Goal: Task Accomplishment & Management: Complete application form

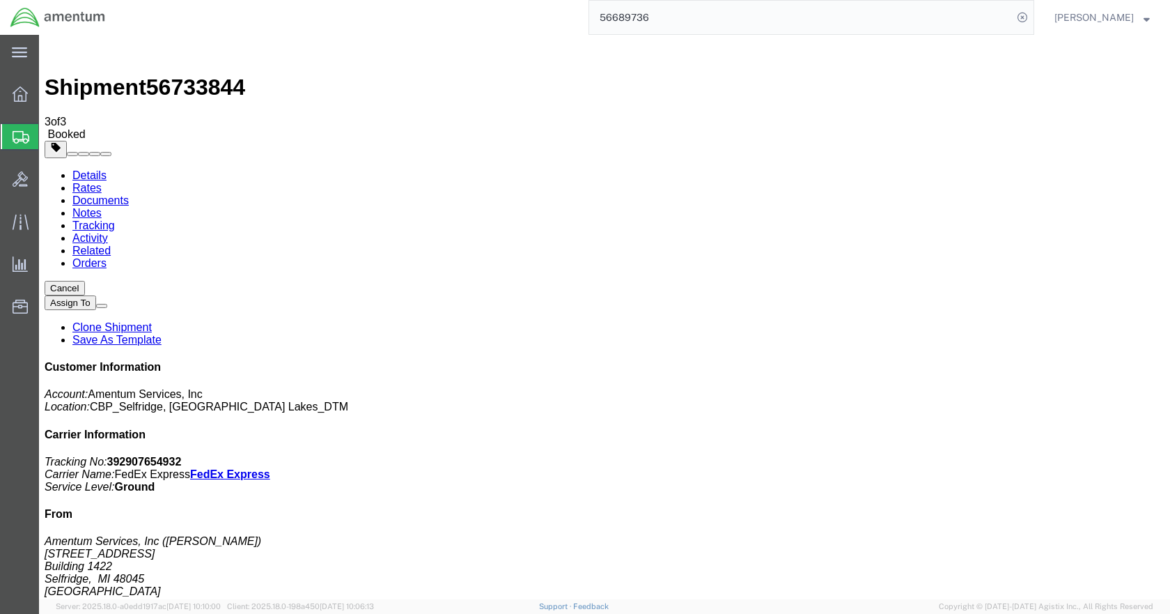
click at [0, 0] on span "Create Shipment" at bounding box center [0, 0] width 0 height 0
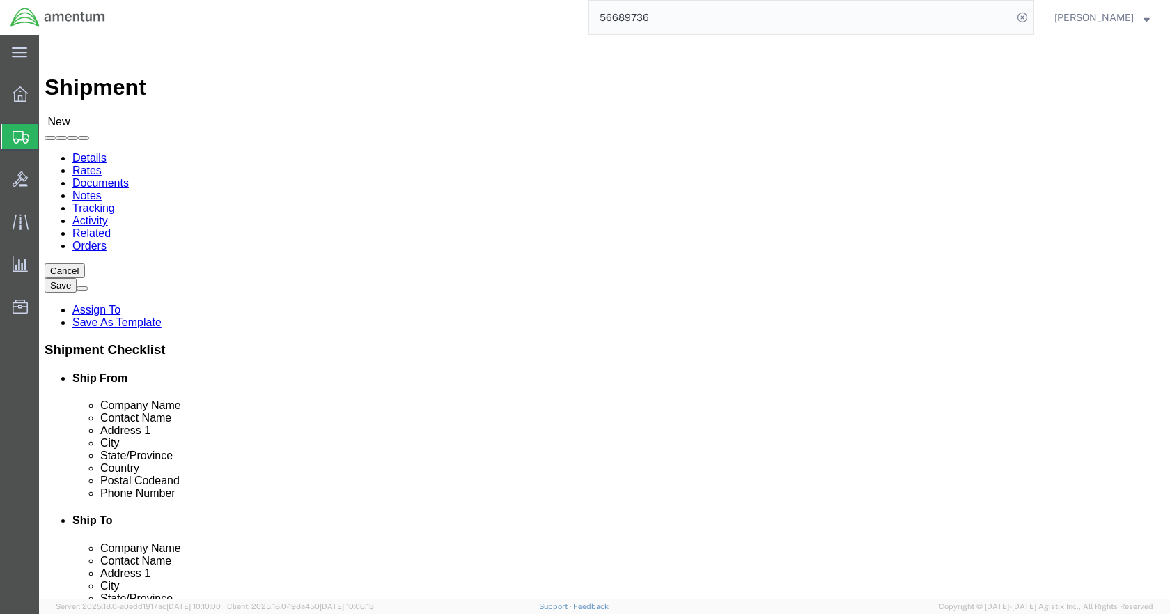
click input "text"
type input "[PERSON_NAME]"
click p "- Amentum Services, Inc - ([PERSON_NAME]) [STREET_ADDRESS]"
select select "MI"
type input "[PERSON_NAME]"
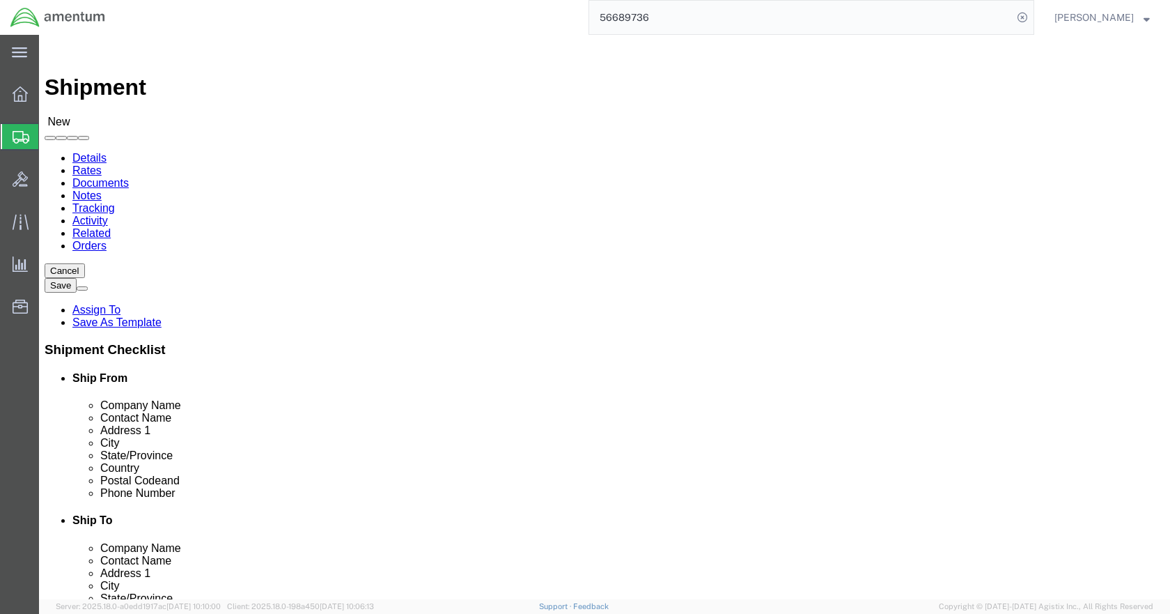
click input "text"
type input "5869542217"
select select "49916"
select select "OK"
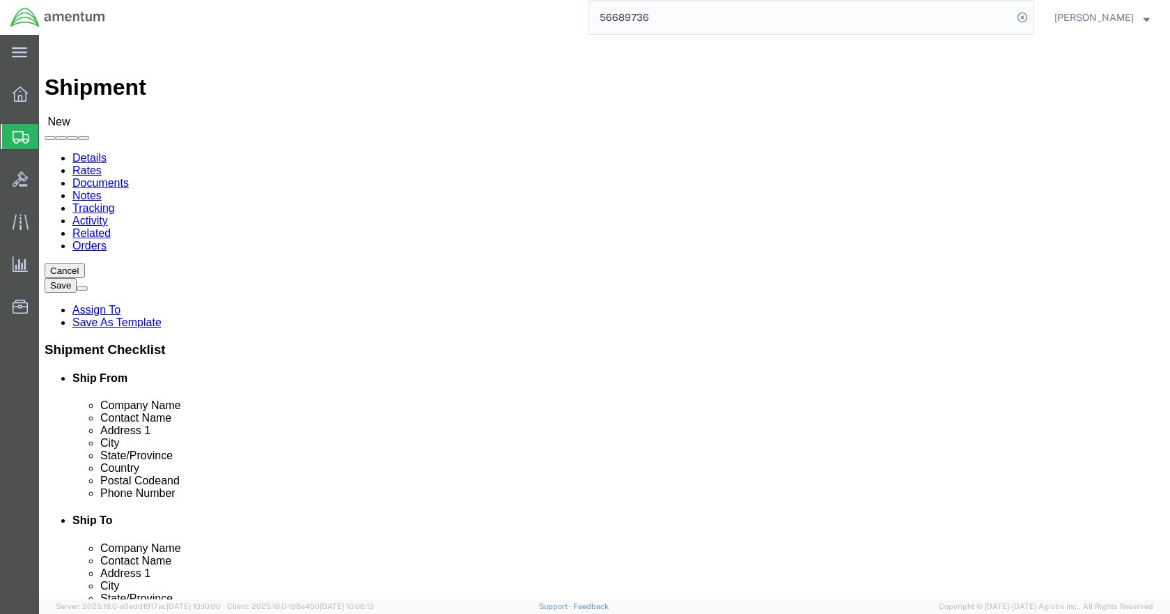
click input "checkbox"
checkbox input "false"
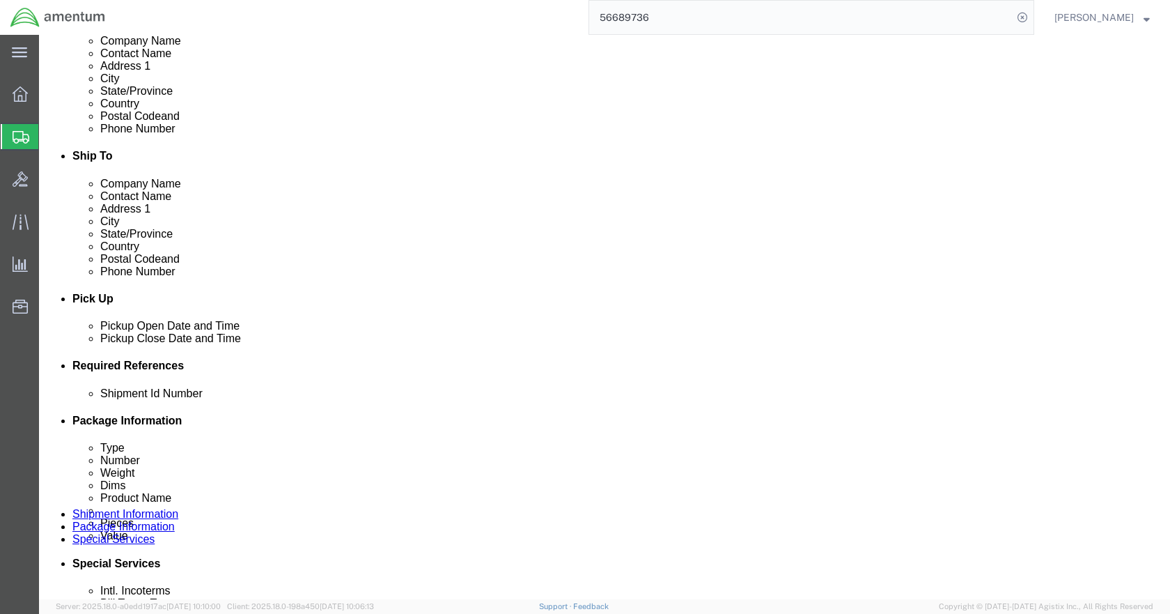
scroll to position [488, 0]
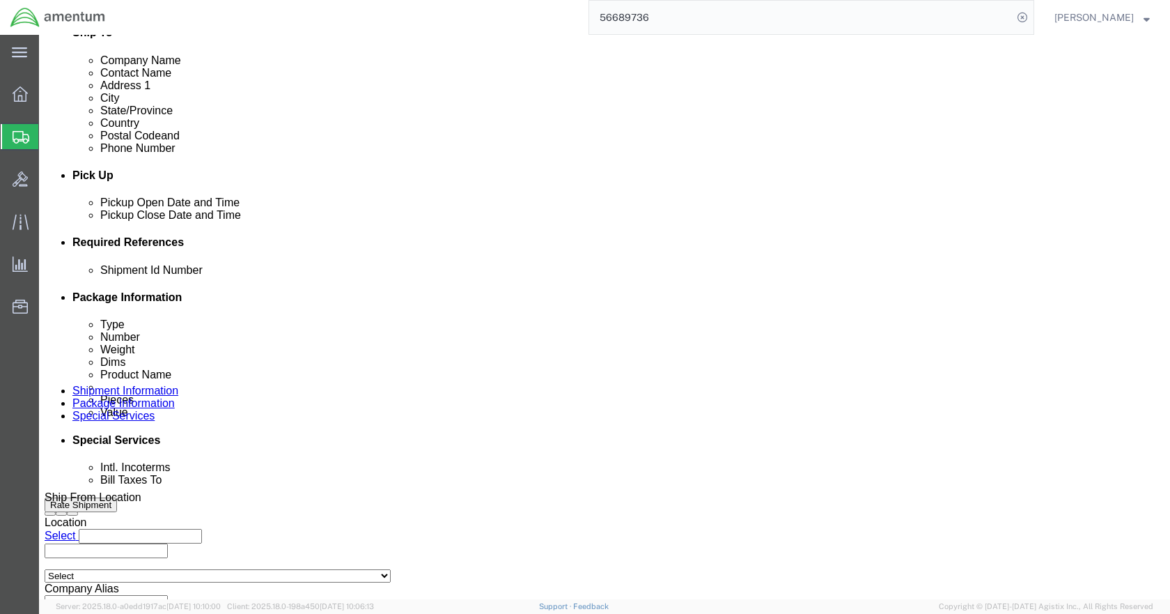
click button "Add reference"
click input "text"
type input "TOOL LOAN"
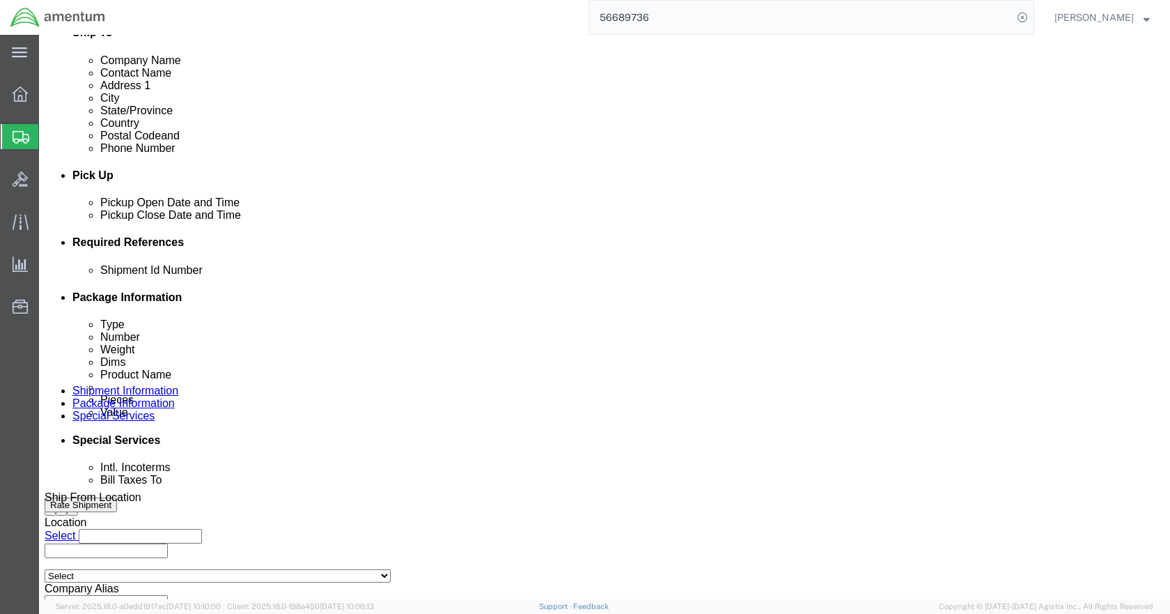
type input "TOOL LOAN"
type input "CBP"
type input "6118.03.03.2219.000.DTM.0000"
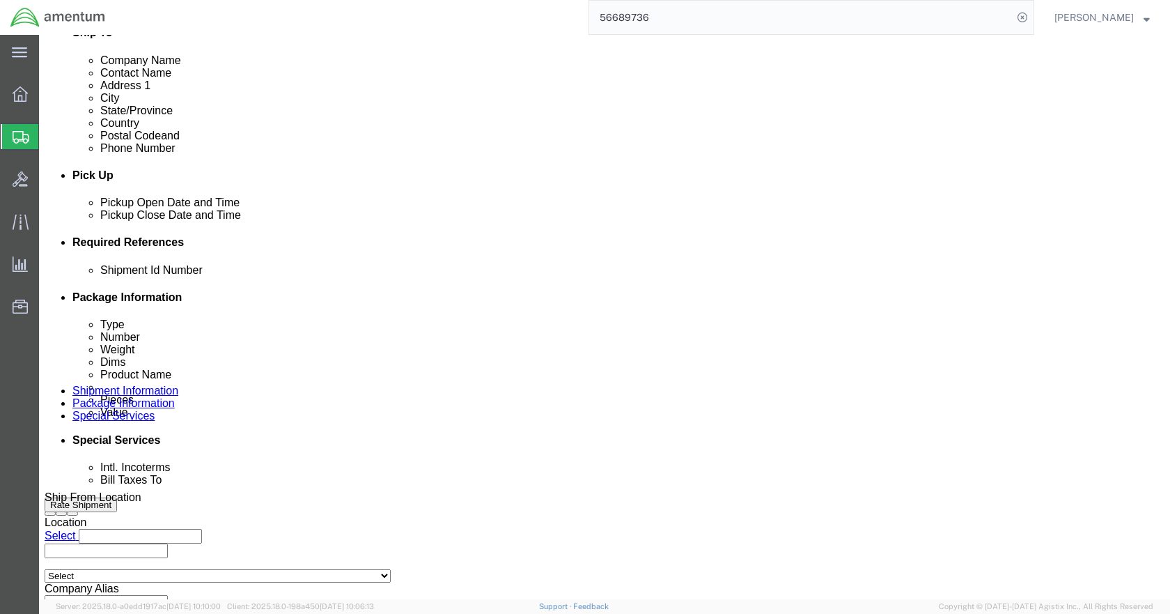
click select "Select Account Type Activity ID Airline Appointment Number ASN Batch Request # …"
select select "PROJNUM"
click select "Select Account Type Activity ID Airline Appointment Number ASN Batch Request # …"
select select "DEPT"
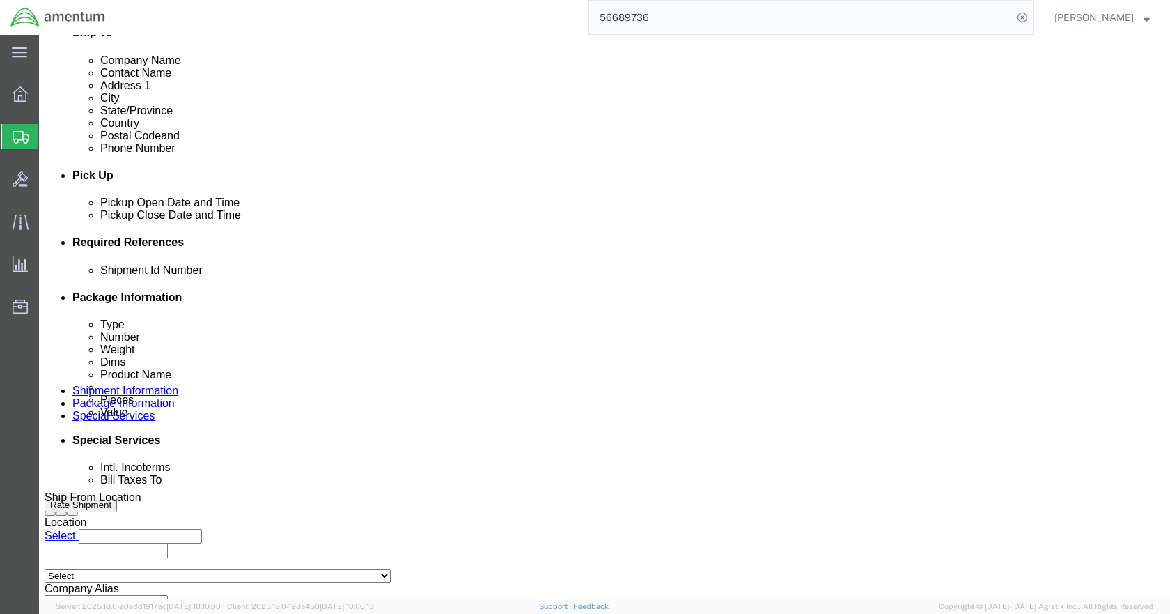
click select "Select Account Type Activity ID Airline Appointment Number ASN Batch Request # …"
drag, startPoint x: 355, startPoint y: 369, endPoint x: 335, endPoint y: 371, distance: 20.3
click select "Select Account Type Activity ID Airline Appointment Number ASN Batch Request # …"
select select "CUSTREF"
click select "Select Account Type Activity ID Airline Appointment Number ASN Batch Request # …"
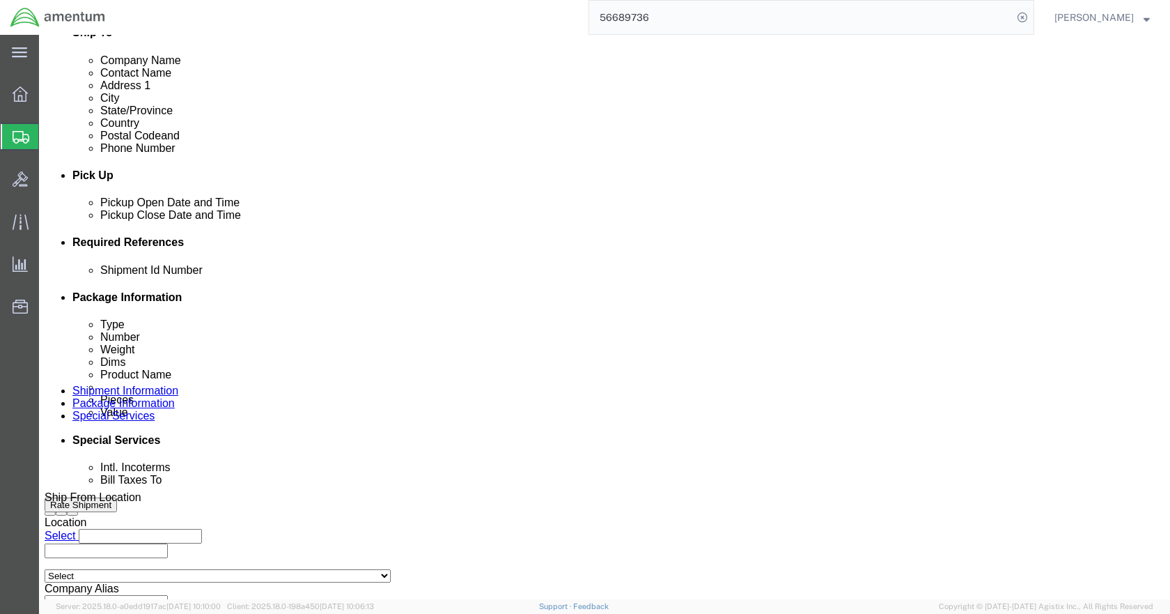
click icon
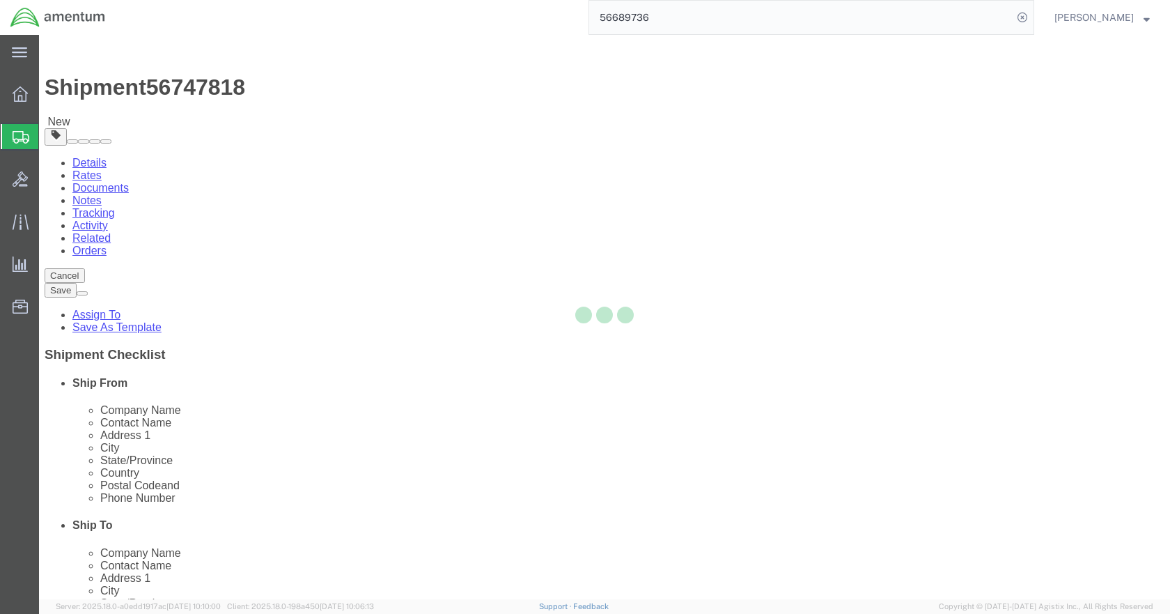
select select "CBOX"
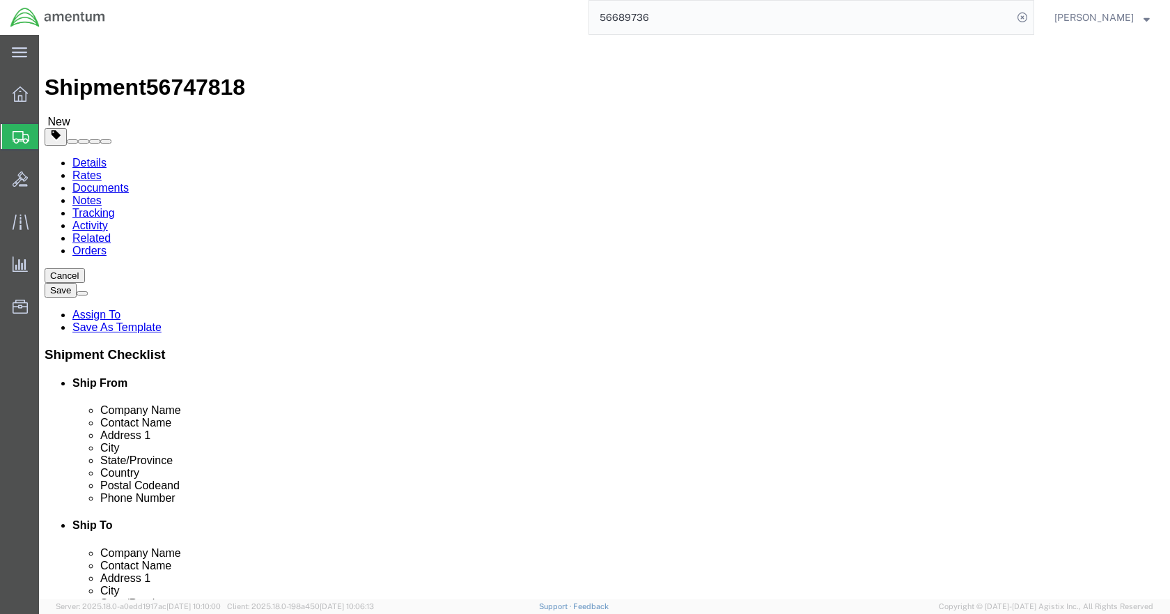
click input "text"
type input "13"
type input "16"
type input "7"
type input "6.5"
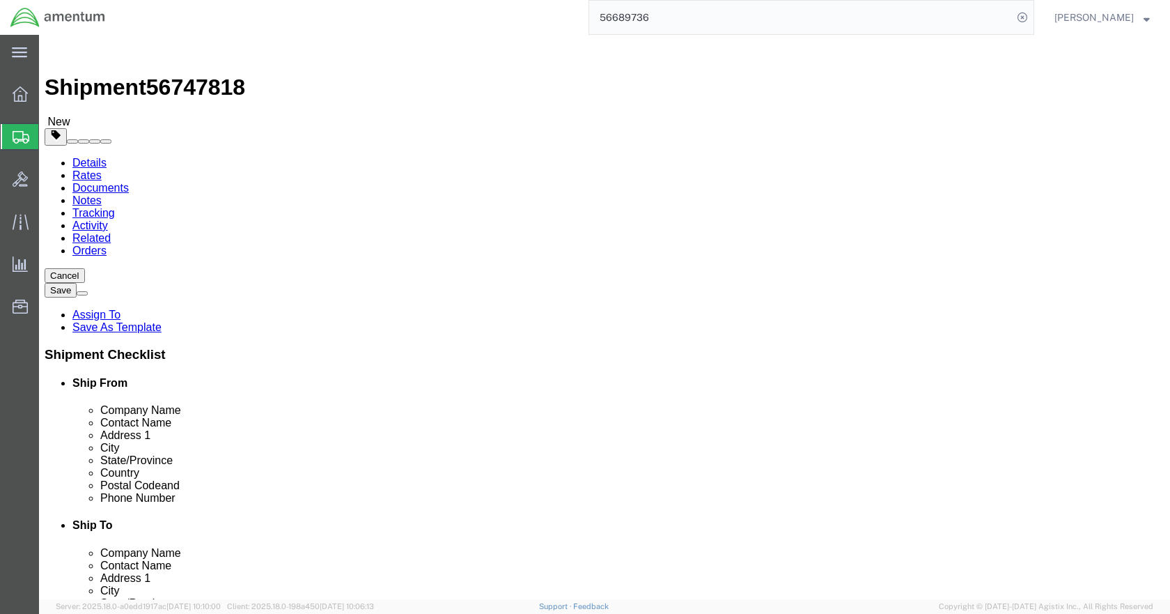
click span
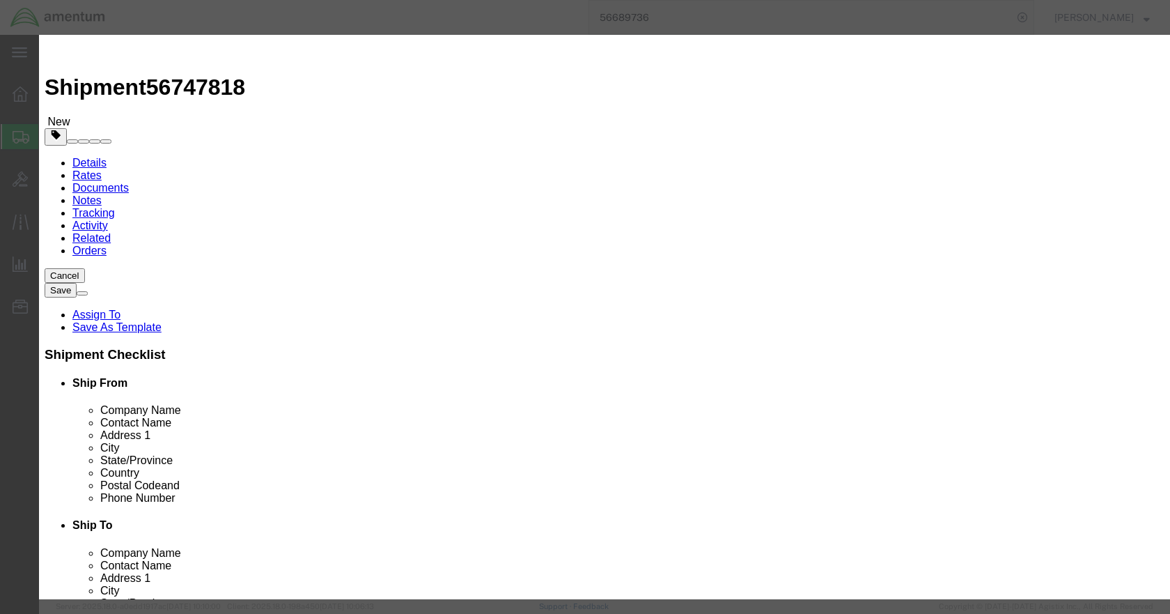
click input "text"
type input "TM1689G002"
click input "text"
type input "GUIDES, SET OF 3"
type input "1"
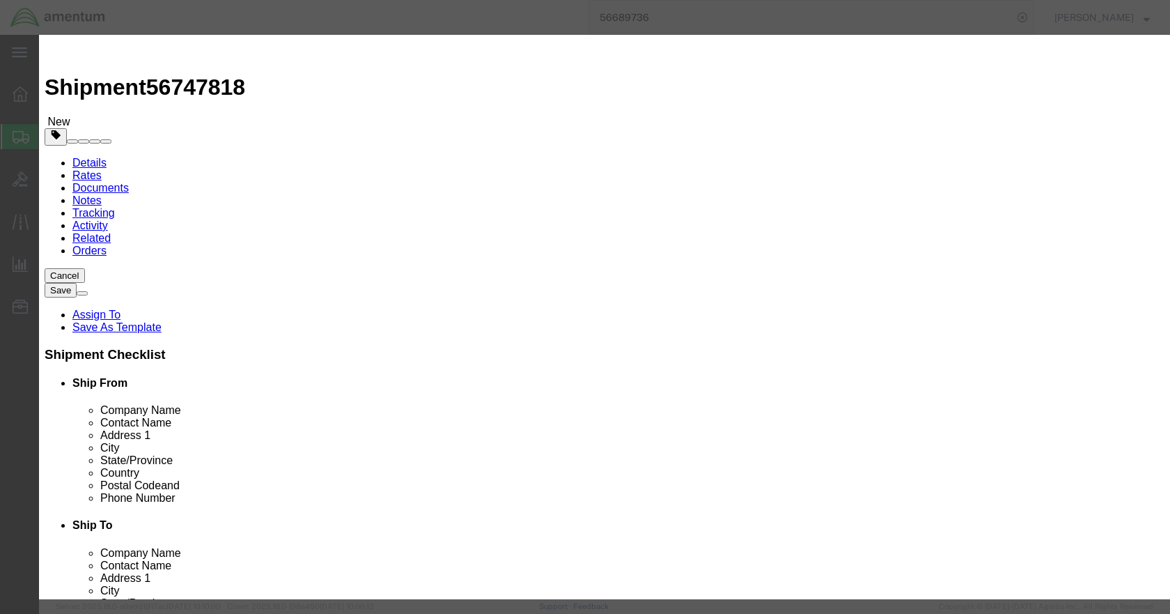
type input "5"
type input "1000"
select select "USD"
click button "Save & Close"
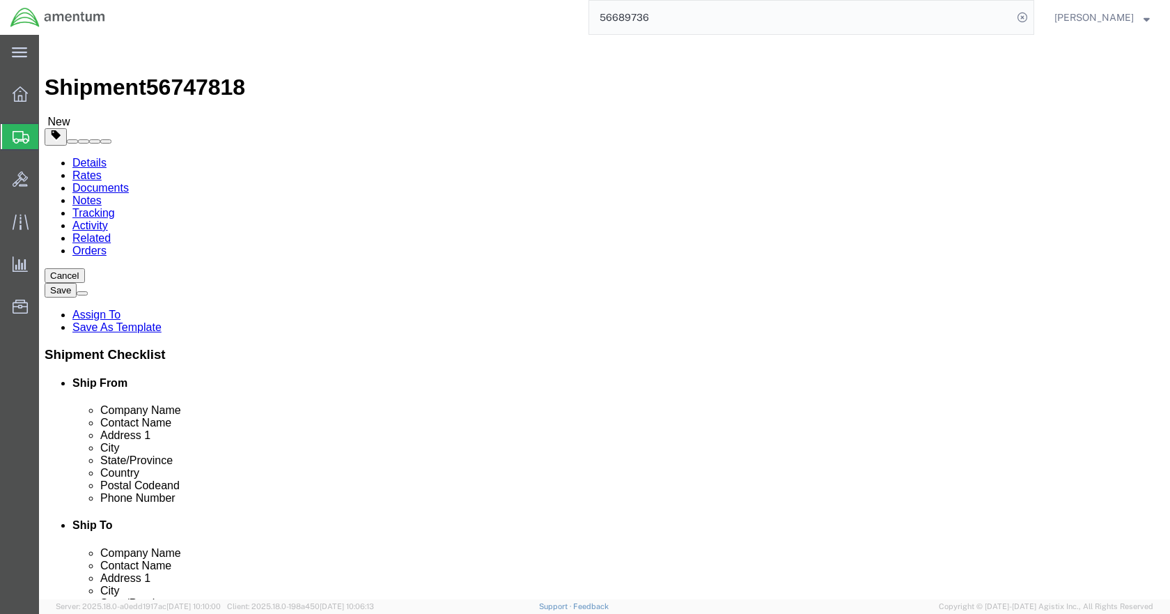
click link "Add Content"
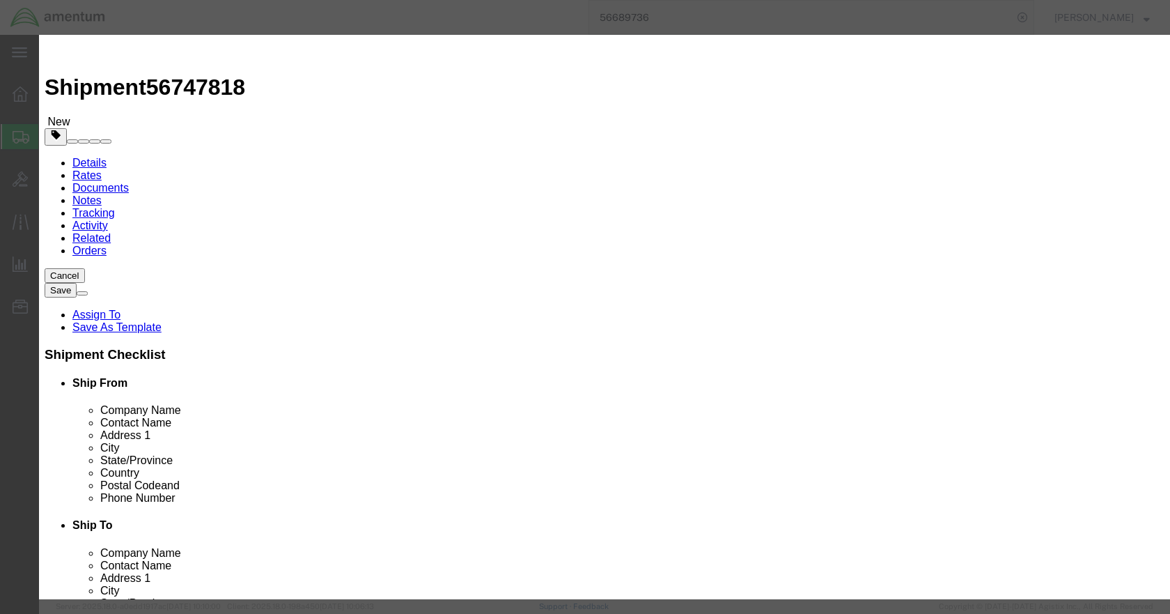
click input "text"
type input "TM4992G001"
click input "text"
type input "WRENCH"
type input "1"
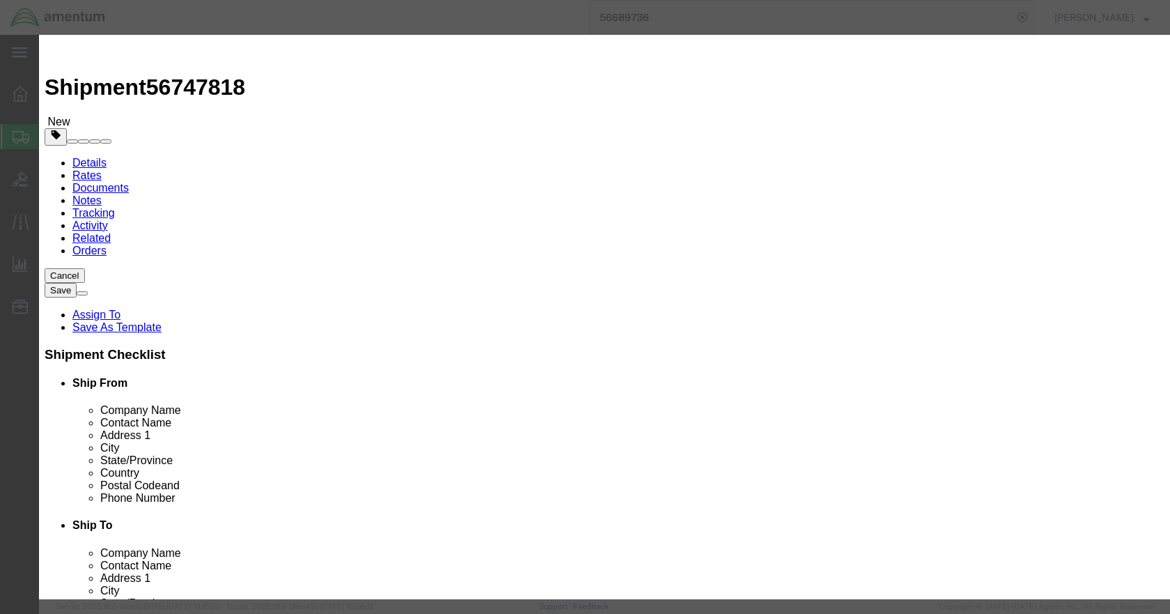
type input "1000"
select select "USD"
click button "Save & Close"
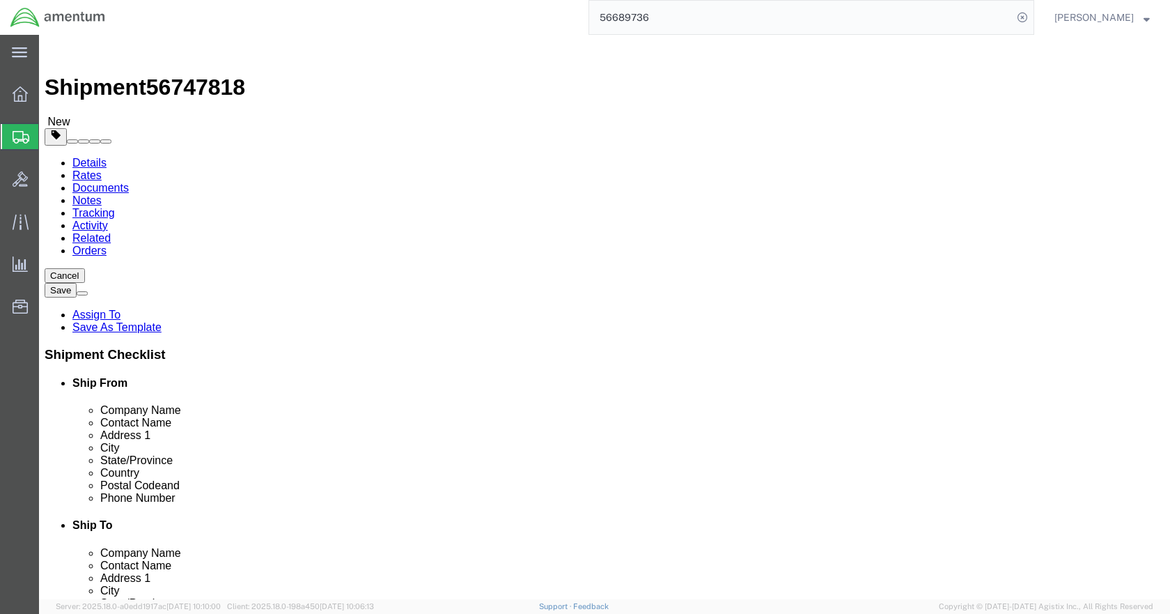
click button "Rate Shipment"
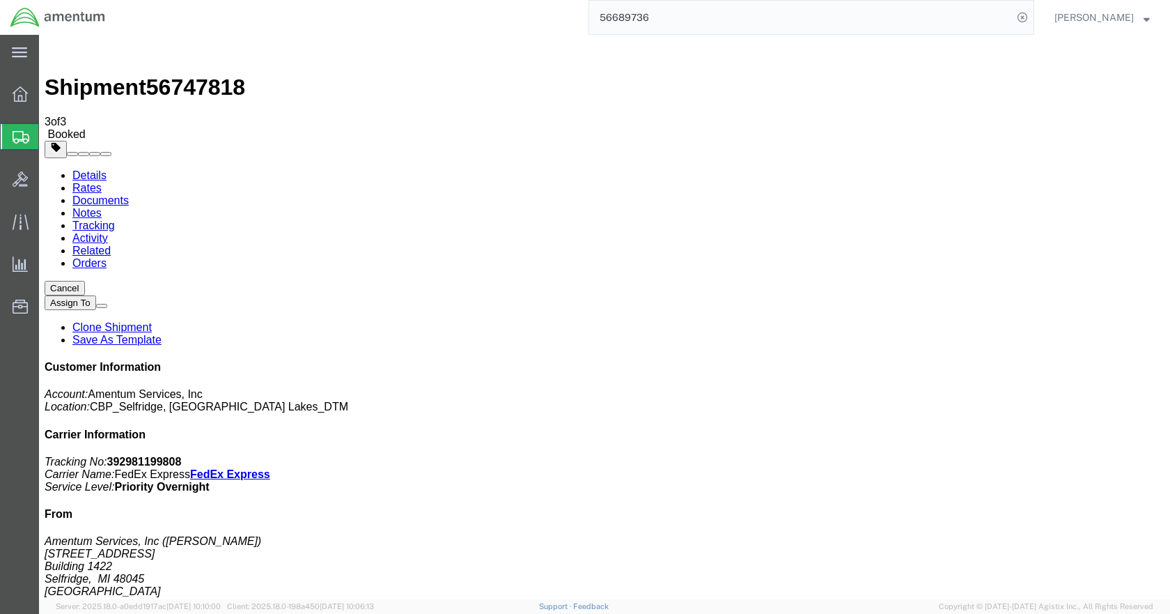
drag, startPoint x: 490, startPoint y: 249, endPoint x: 495, endPoint y: 281, distance: 31.6
